Goal: Information Seeking & Learning: Learn about a topic

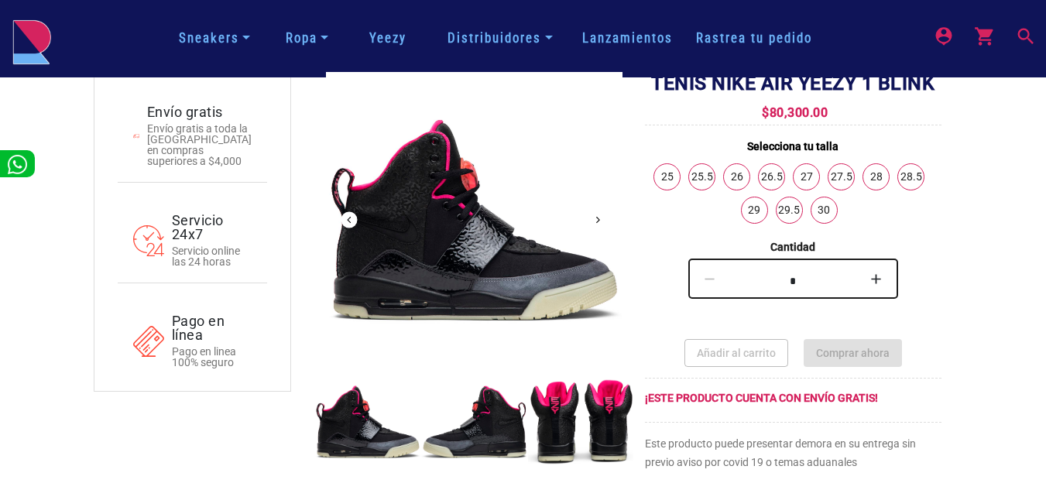
scroll to position [155, 0]
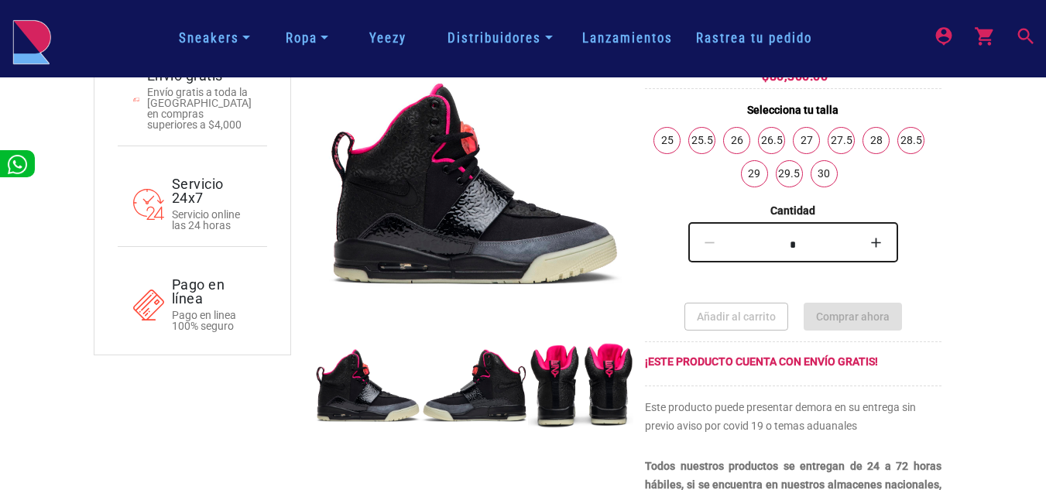
click at [382, 359] on img at bounding box center [367, 385] width 107 height 107
click at [483, 361] on img at bounding box center [474, 385] width 107 height 107
click at [525, 377] on img at bounding box center [474, 385] width 107 height 107
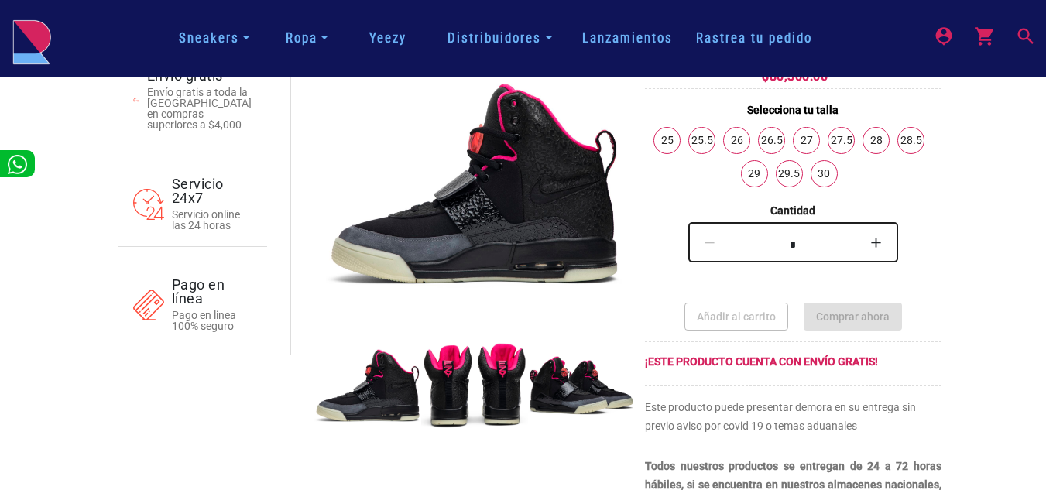
click at [582, 362] on img at bounding box center [581, 385] width 107 height 107
click at [468, 377] on img at bounding box center [474, 385] width 107 height 107
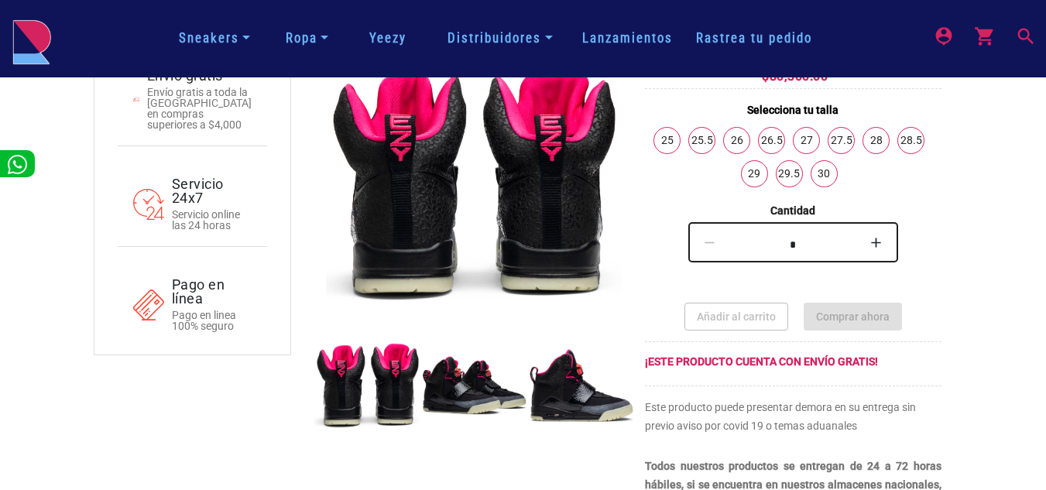
click at [469, 382] on img at bounding box center [474, 385] width 107 height 107
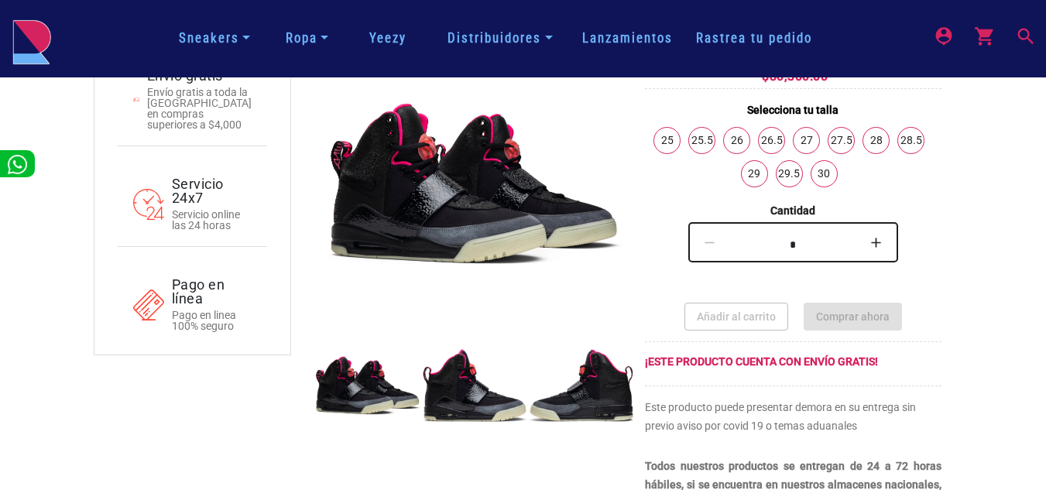
click at [463, 401] on img at bounding box center [474, 385] width 107 height 107
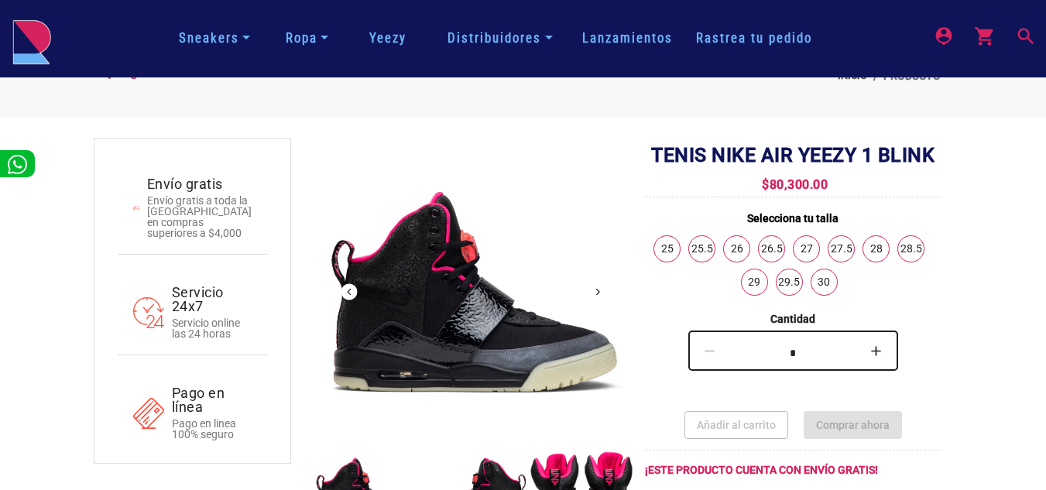
scroll to position [0, 0]
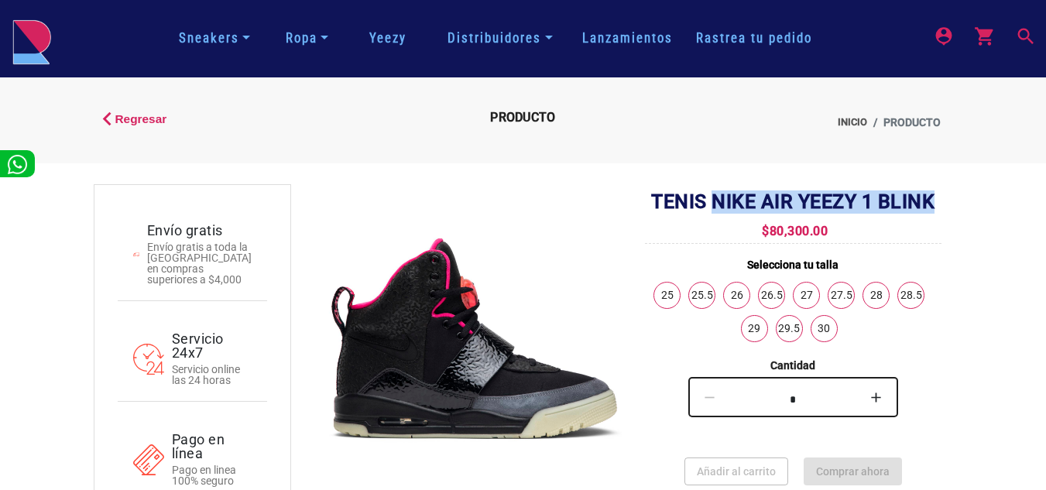
drag, startPoint x: 936, startPoint y: 208, endPoint x: 715, endPoint y: 199, distance: 221.7
click at [715, 199] on h2 "Tenis Nike Air Yeezy 1 Blink" at bounding box center [793, 202] width 297 height 23
copy h2 "Nike Air Yeezy 1 Blink"
